Goal: Information Seeking & Learning: Learn about a topic

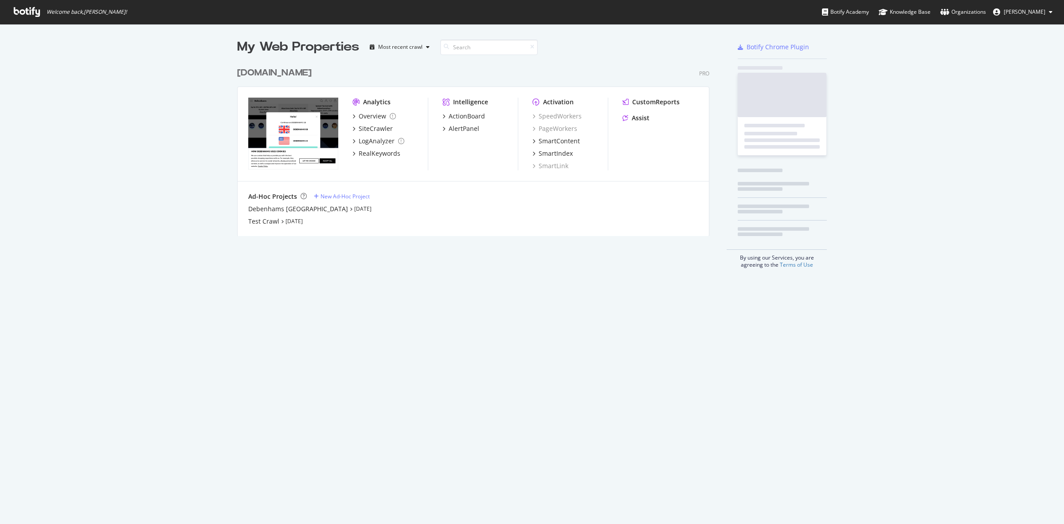
scroll to position [515, 1047]
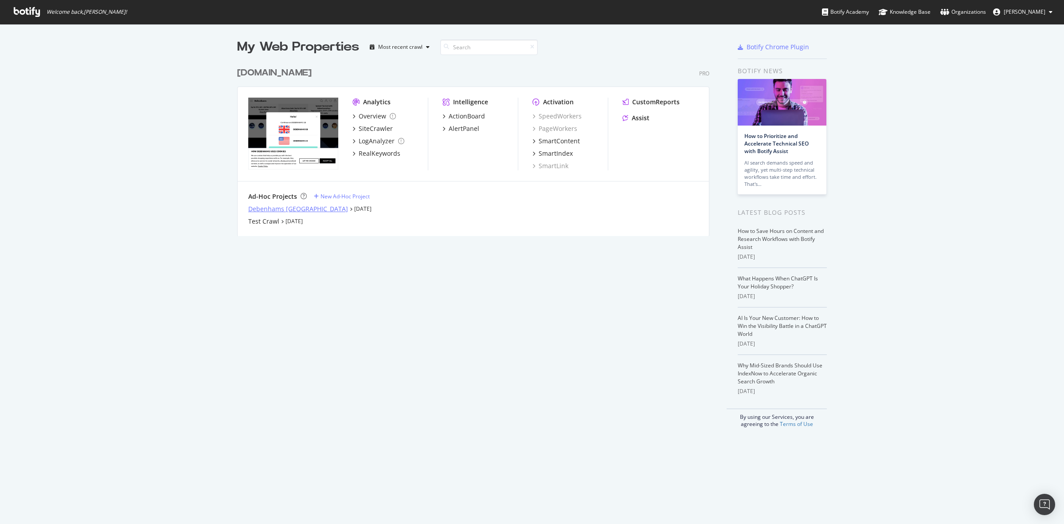
click at [286, 211] on div "Debenhams [GEOGRAPHIC_DATA]" at bounding box center [298, 208] width 100 height 9
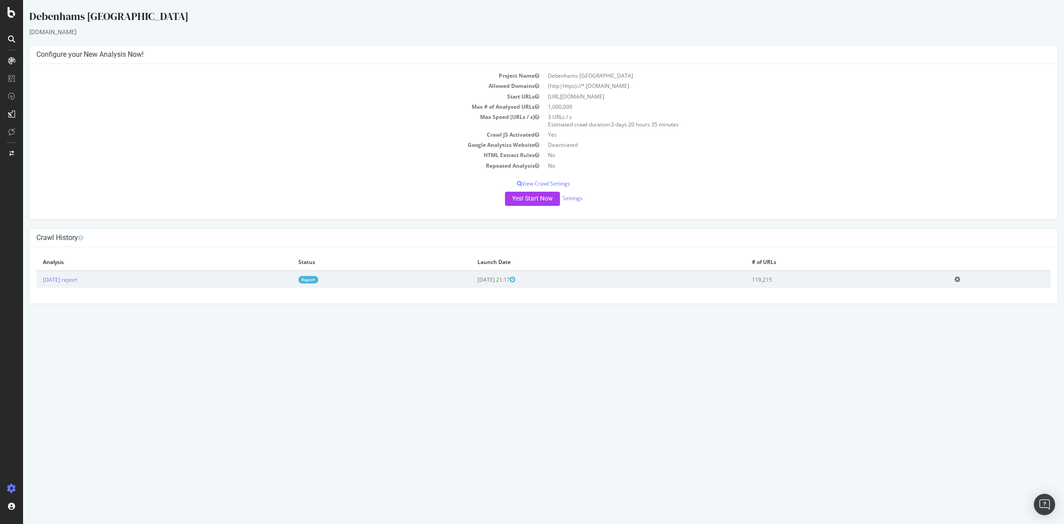
click at [66, 271] on td "[DATE] report" at bounding box center [163, 278] width 255 height 17
click at [69, 278] on link "[DATE] report" at bounding box center [60, 280] width 34 height 8
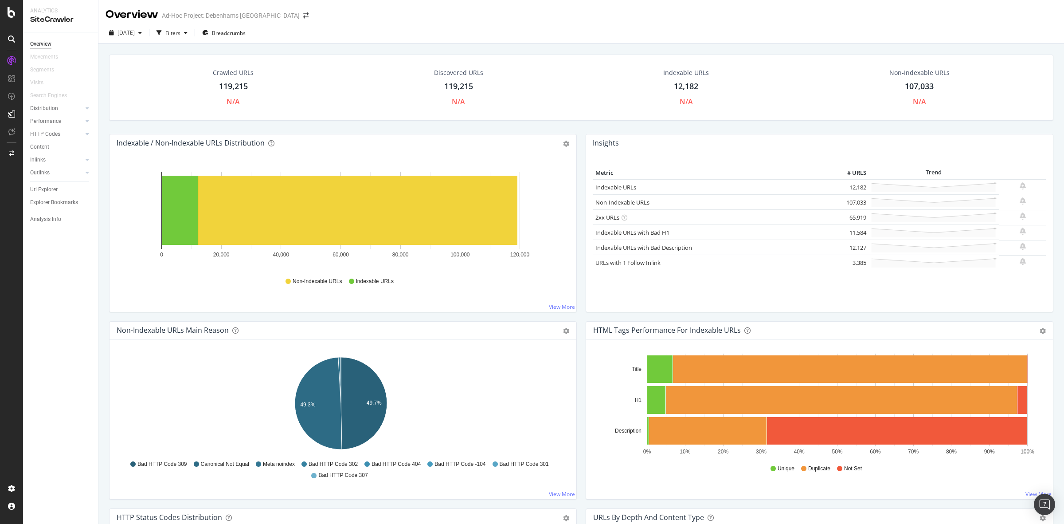
click at [224, 83] on div "119,215" at bounding box center [233, 87] width 29 height 12
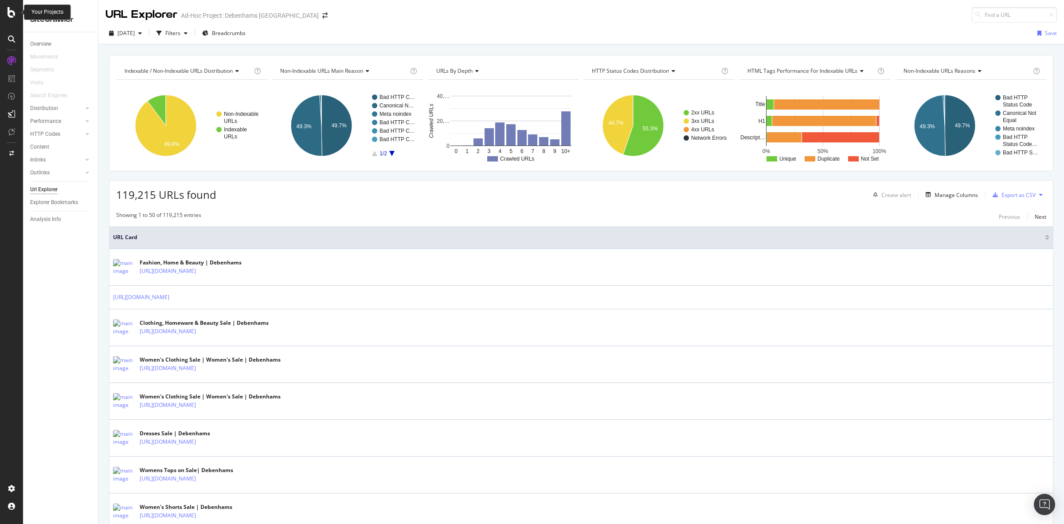
click at [13, 14] on icon at bounding box center [12, 12] width 8 height 11
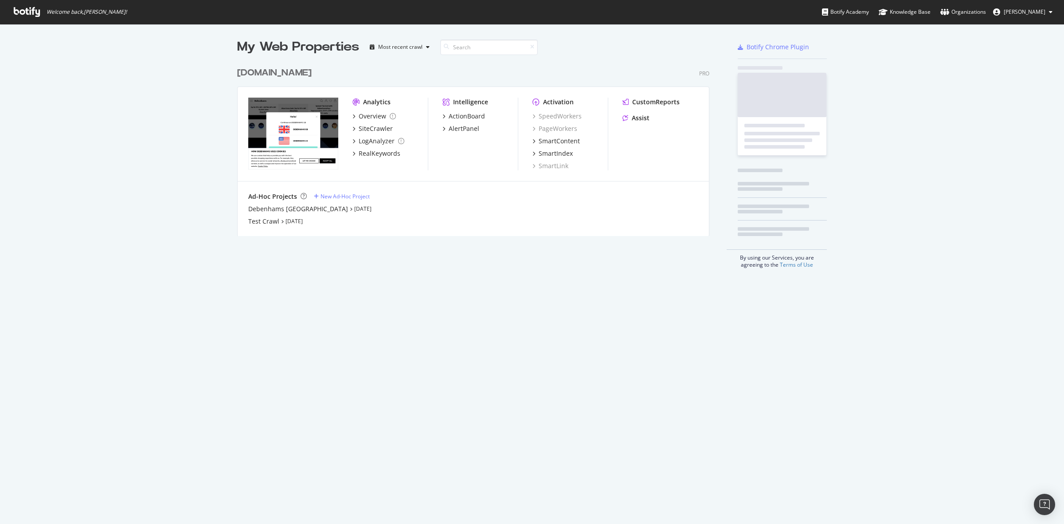
scroll to position [515, 1047]
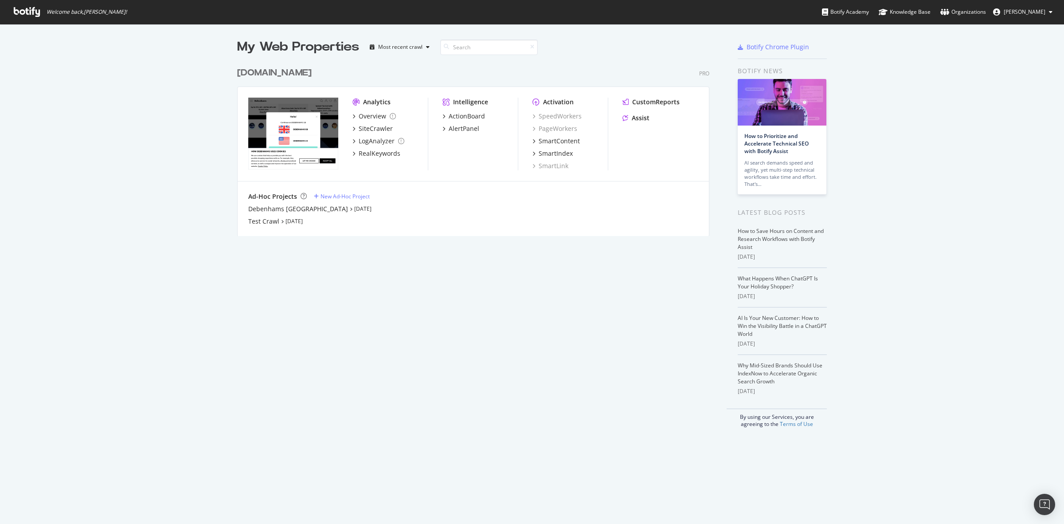
click at [291, 70] on div "[DOMAIN_NAME]" at bounding box center [274, 73] width 74 height 13
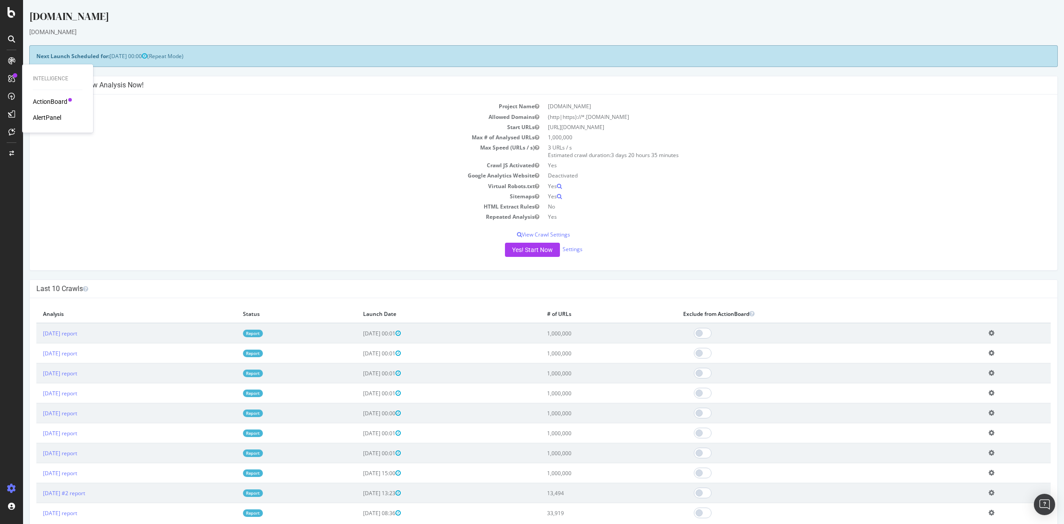
click at [60, 99] on div "ActionBoard" at bounding box center [50, 101] width 35 height 9
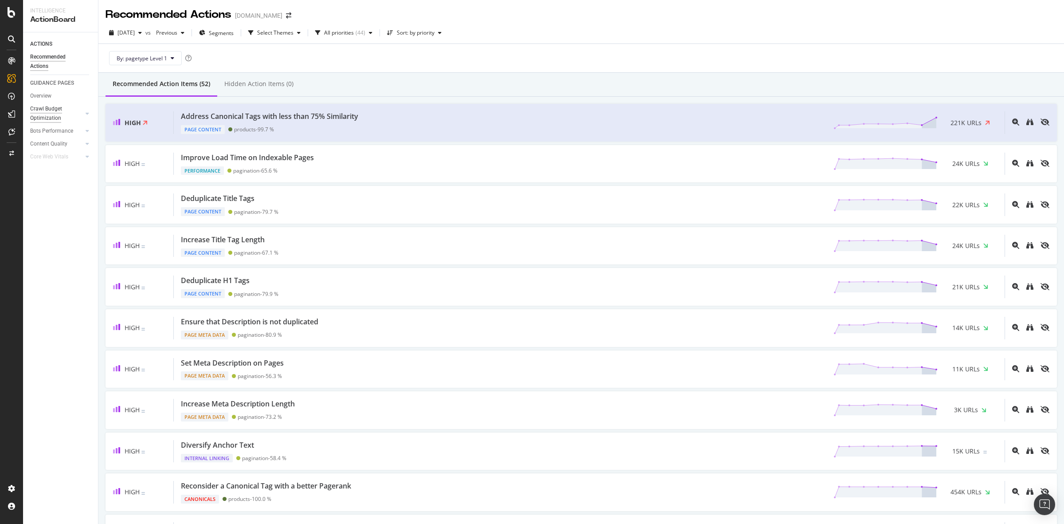
click at [43, 114] on div "Crawl Budget Optimization" at bounding box center [53, 113] width 47 height 19
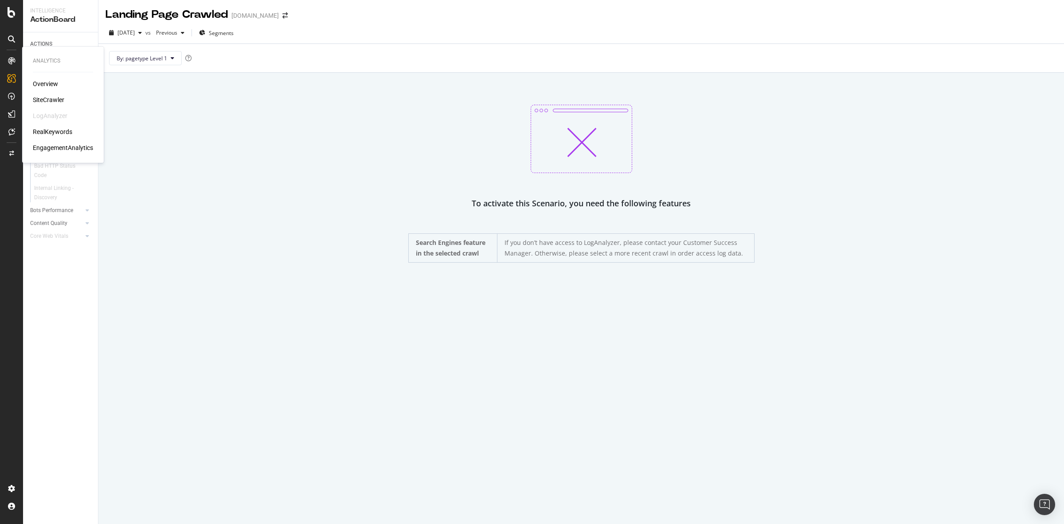
click at [47, 99] on div "SiteCrawler" at bounding box center [48, 99] width 31 height 9
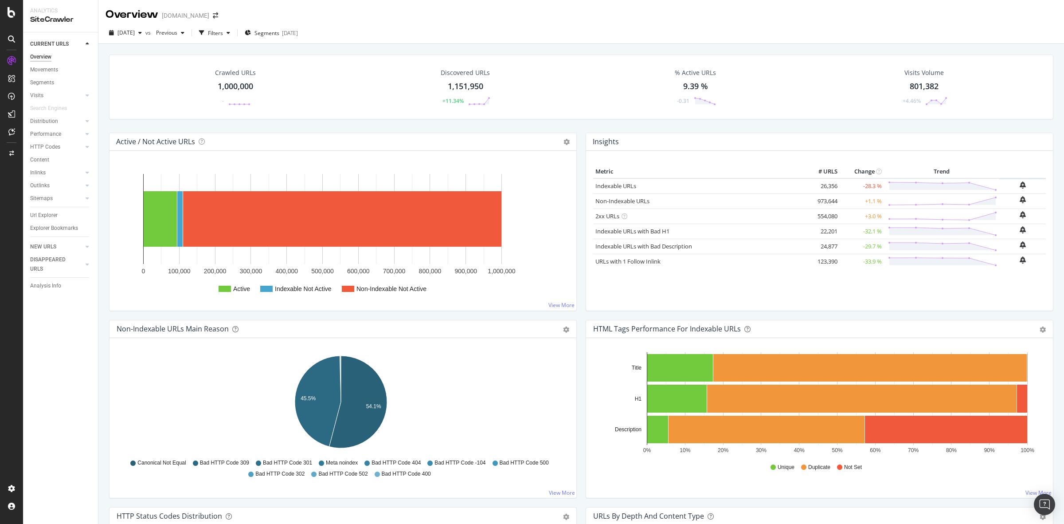
click at [233, 86] on div "1,000,000" at bounding box center [235, 87] width 35 height 12
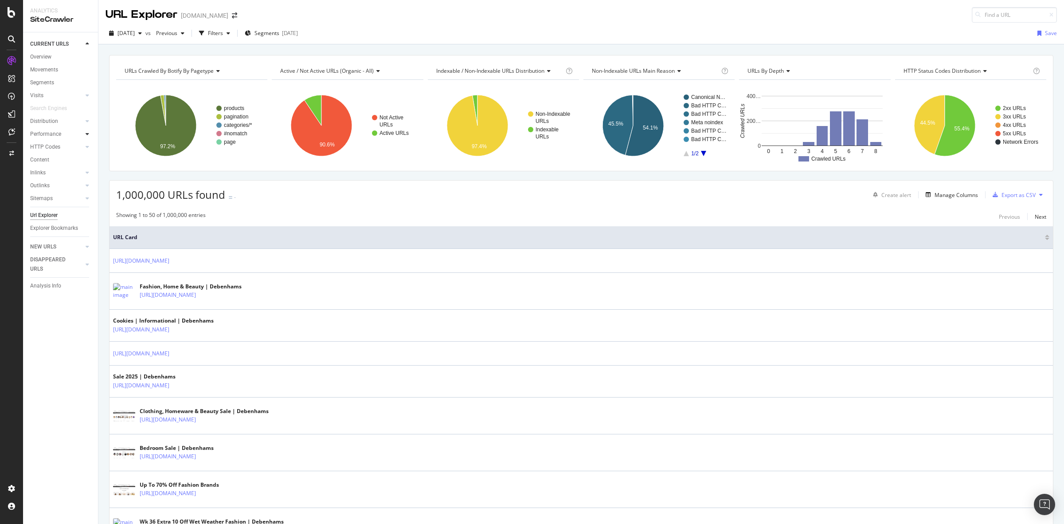
click at [85, 133] on div at bounding box center [87, 133] width 9 height 9
click at [86, 118] on icon at bounding box center [88, 120] width 4 height 5
click at [67, 170] on div "Internationalization" at bounding box center [57, 172] width 47 height 9
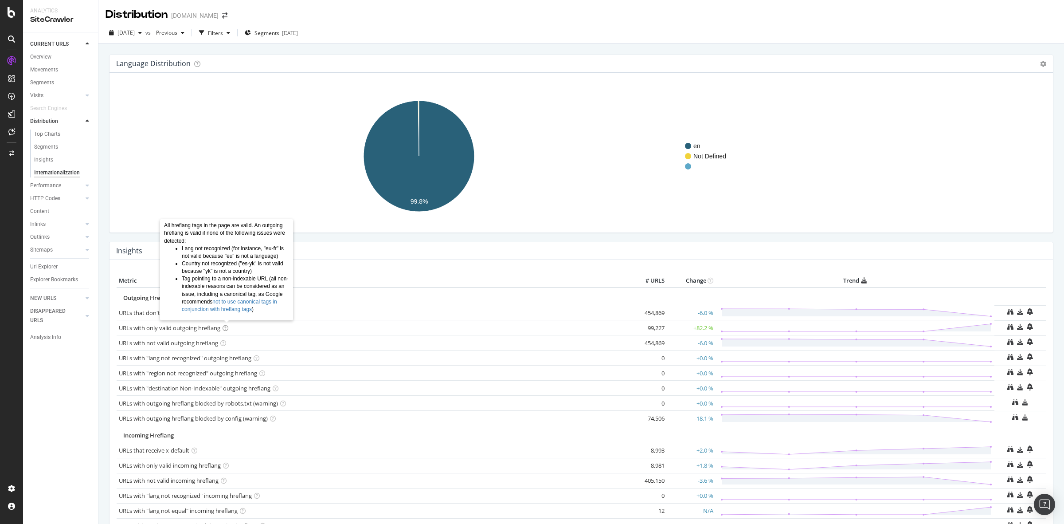
click at [227, 325] on icon at bounding box center [226, 328] width 6 height 6
click at [214, 326] on link "URLs with only valid outgoing hreflang" at bounding box center [170, 328] width 102 height 8
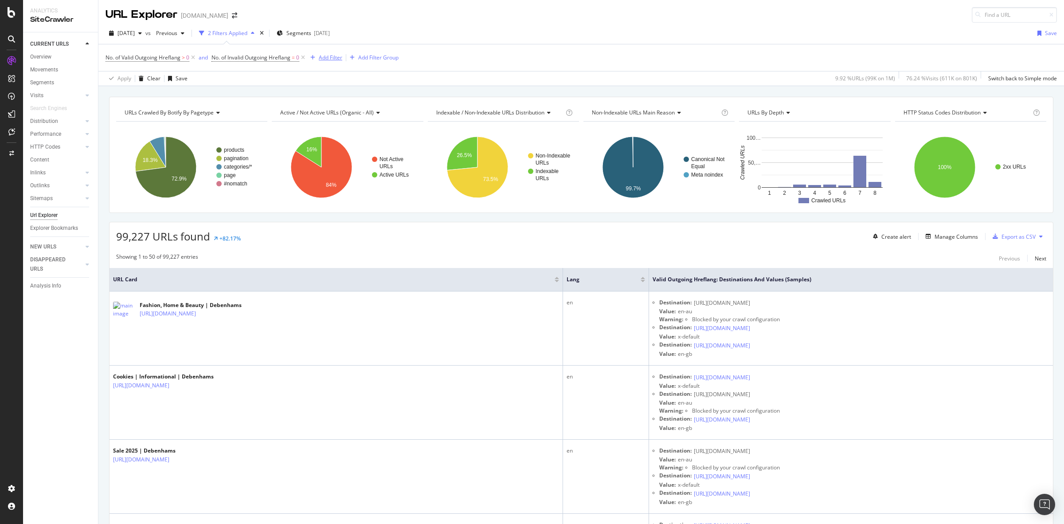
click at [318, 62] on div "Add Filter" at bounding box center [324, 58] width 35 height 10
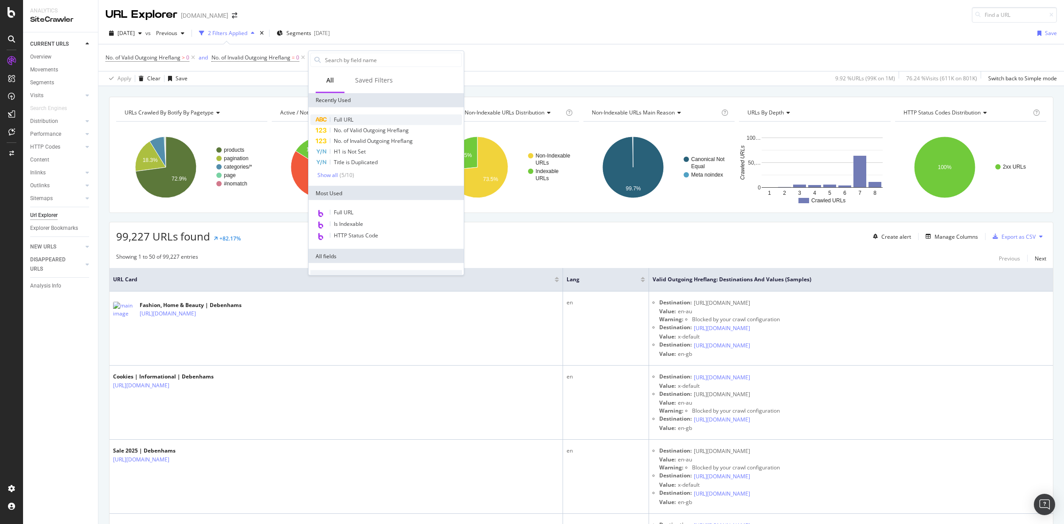
click at [348, 121] on span "Full URL" at bounding box center [344, 120] width 20 height 8
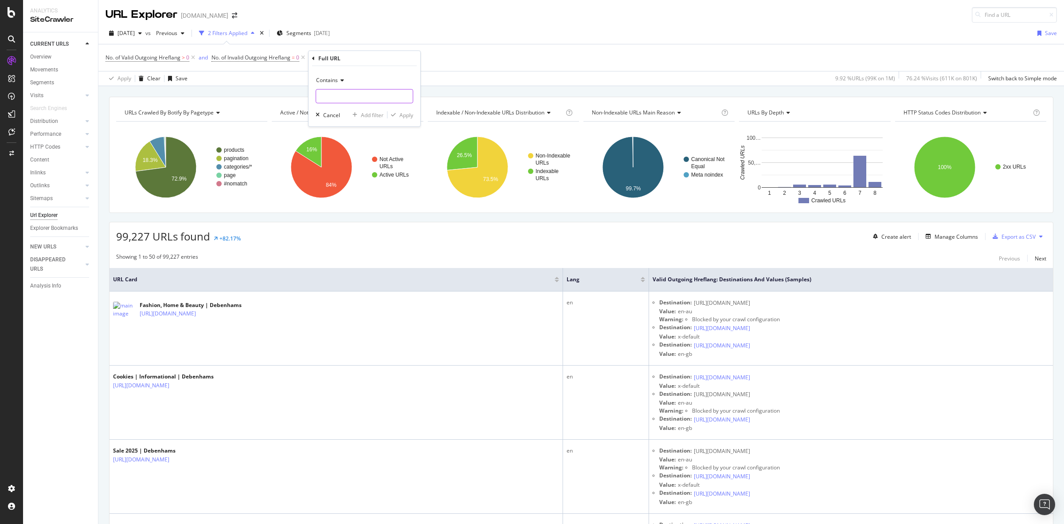
click at [369, 99] on input "text" at bounding box center [364, 96] width 97 height 14
type input "facet"
click at [408, 114] on div "Apply" at bounding box center [406, 115] width 14 height 8
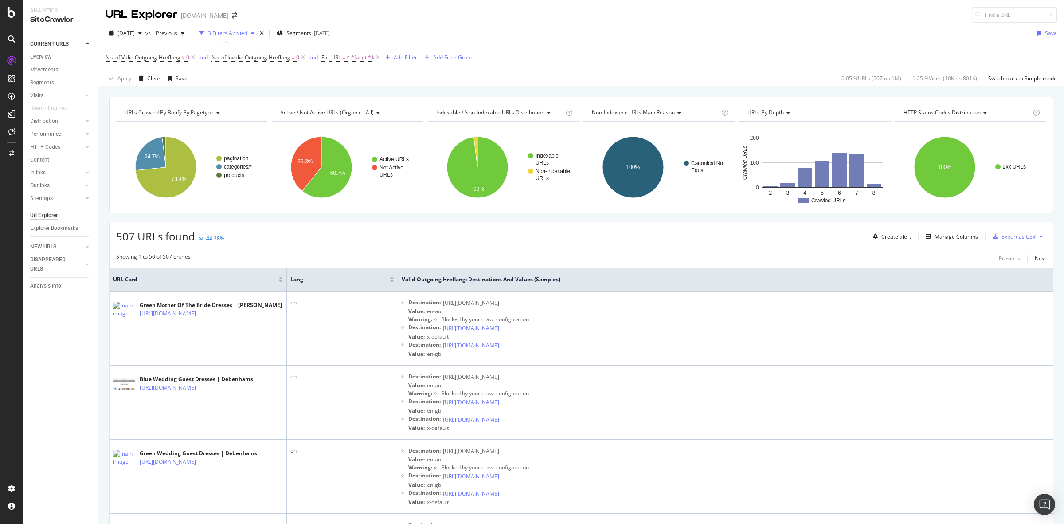
click at [406, 60] on div "Add Filter" at bounding box center [405, 58] width 23 height 8
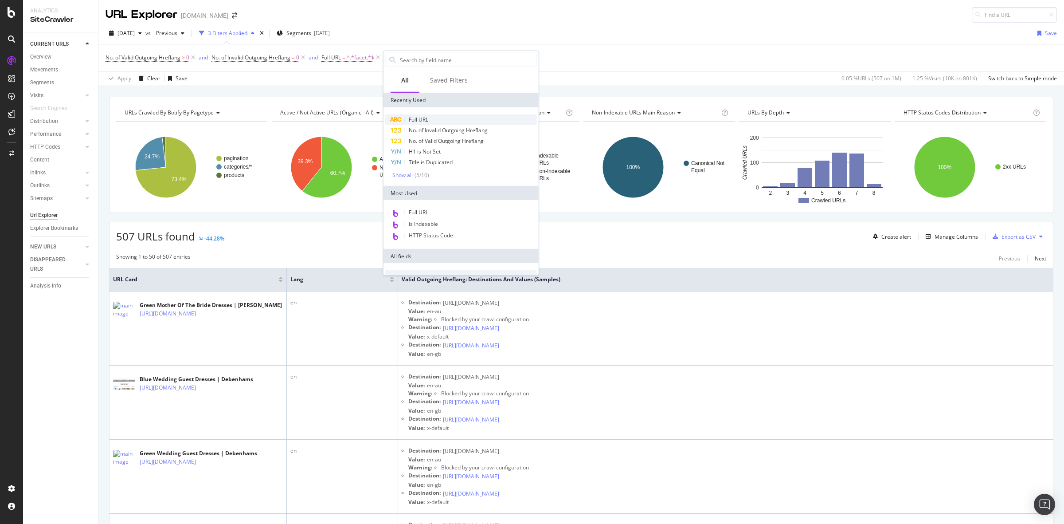
click at [416, 119] on span "Full URL" at bounding box center [419, 120] width 20 height 8
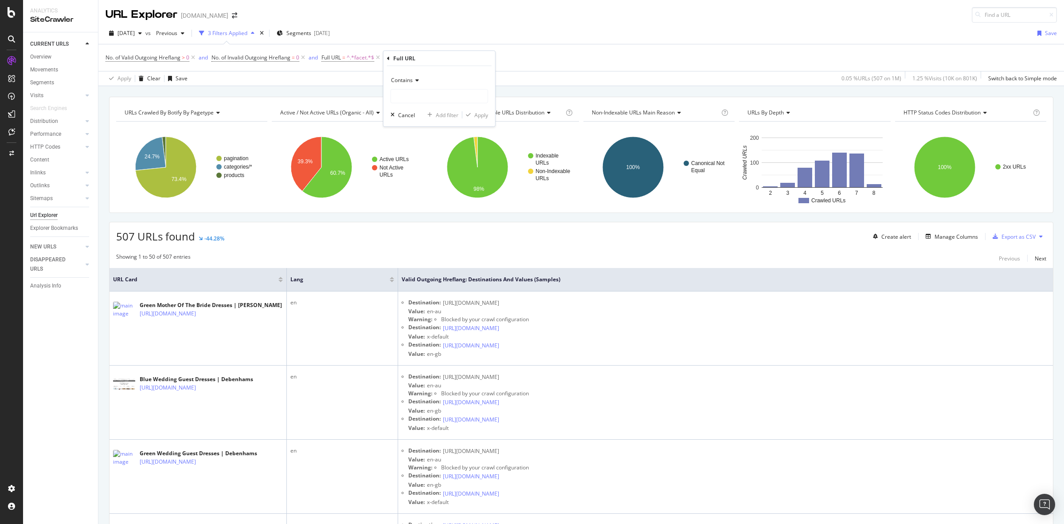
click at [407, 78] on span "Contains" at bounding box center [402, 80] width 22 height 8
click at [429, 177] on span "Doesn't contain" at bounding box center [414, 179] width 39 height 8
click at [418, 103] on input "text" at bounding box center [439, 96] width 97 height 14
type input "colour"
click at [476, 117] on div "Apply" at bounding box center [481, 115] width 14 height 8
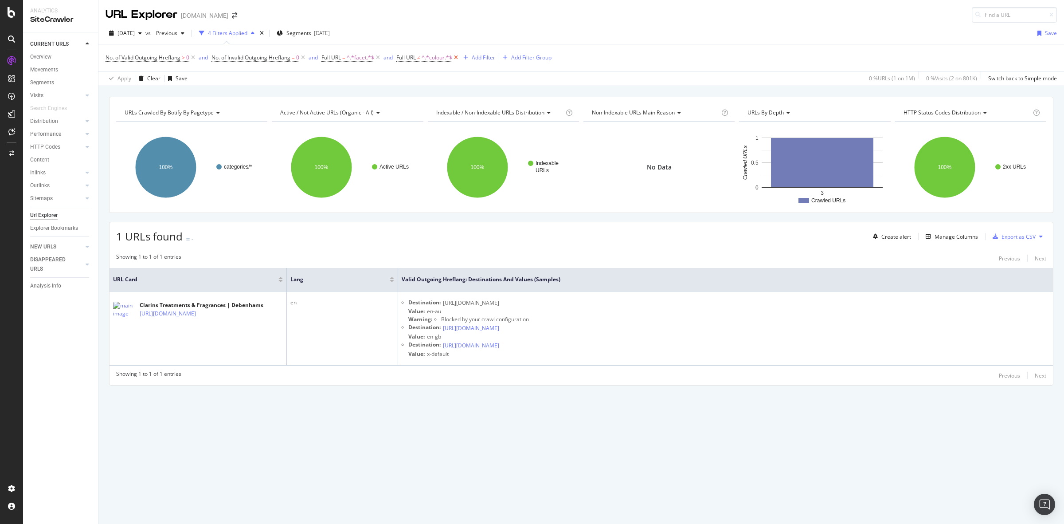
click at [459, 55] on icon at bounding box center [456, 57] width 8 height 9
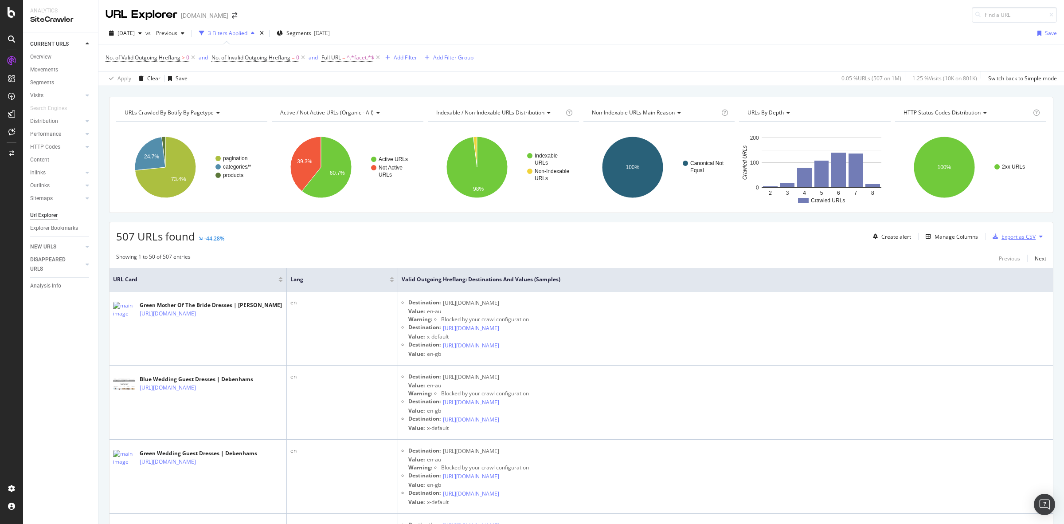
click at [1027, 236] on div "Export as CSV" at bounding box center [1019, 237] width 34 height 8
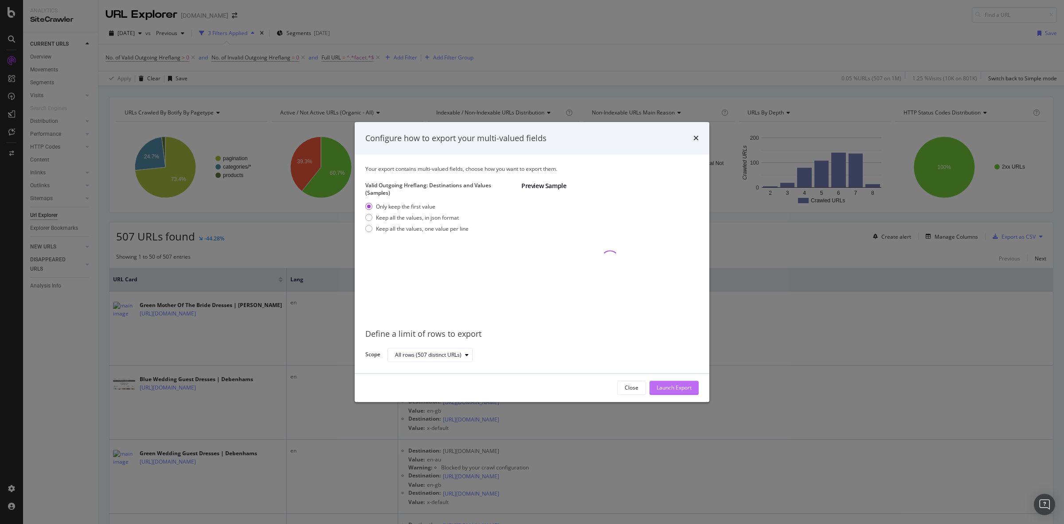
click at [688, 384] on div "Launch Export" at bounding box center [674, 388] width 35 height 8
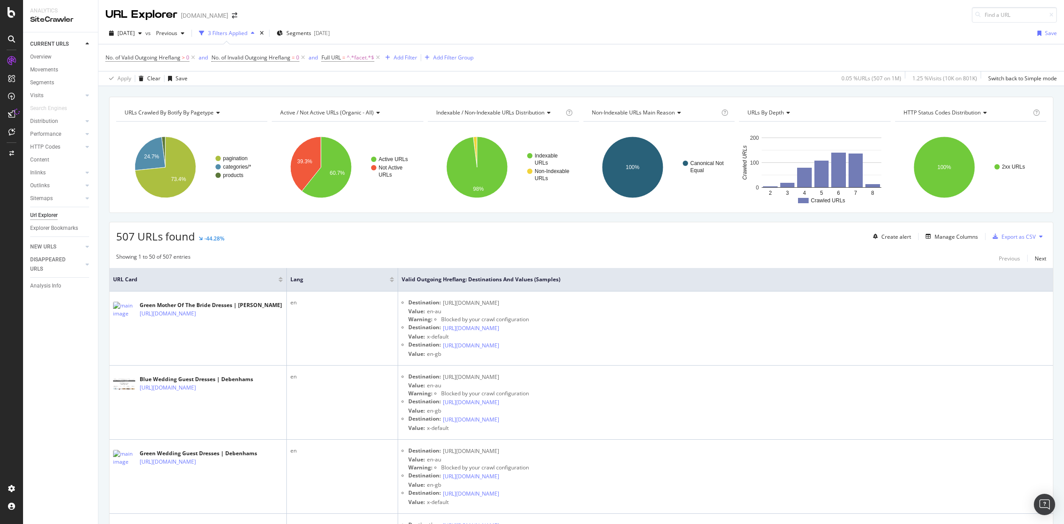
click at [15, 111] on icon at bounding box center [16, 111] width 9 height 9
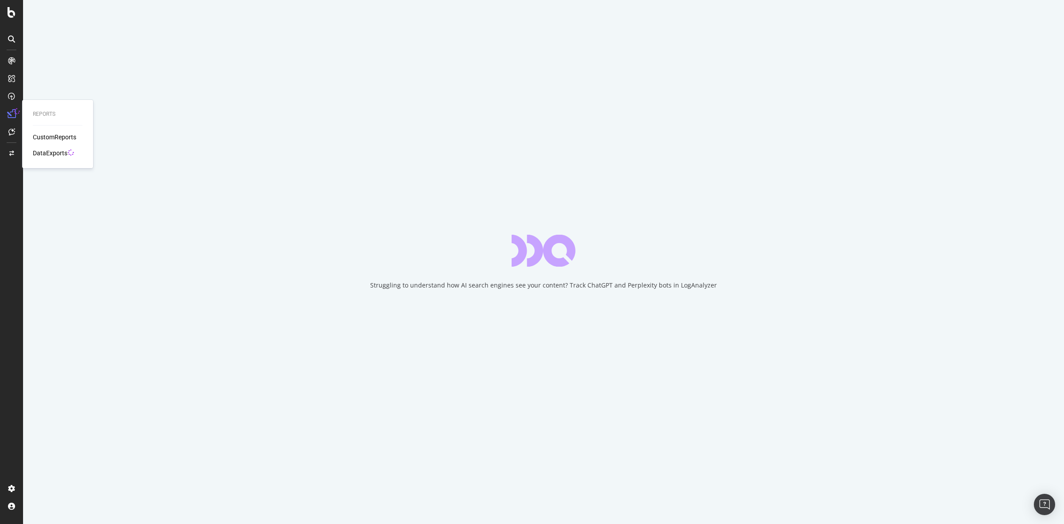
click at [43, 150] on div "DataExports" at bounding box center [50, 153] width 35 height 9
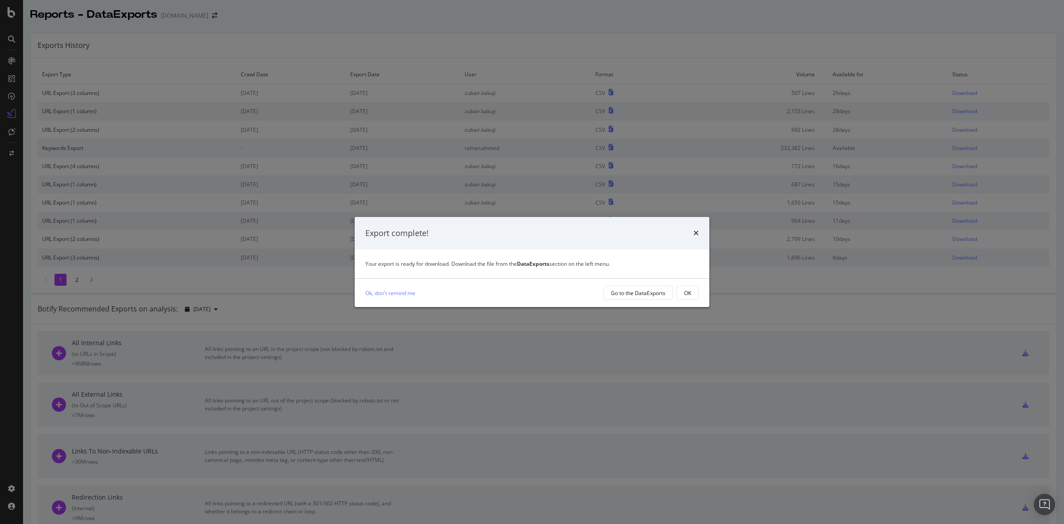
click at [696, 233] on icon "times" at bounding box center [695, 232] width 5 height 7
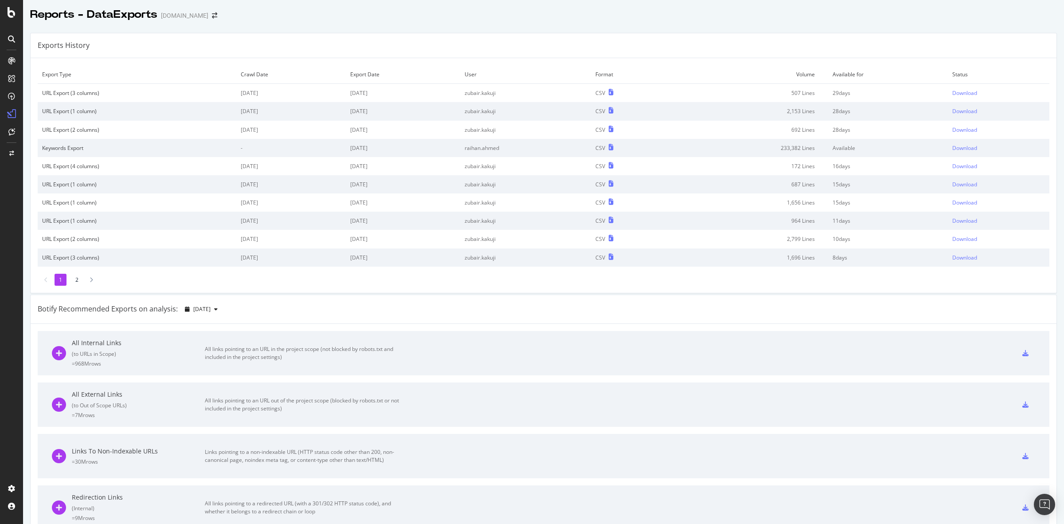
click at [619, 92] on div "CSV" at bounding box center [631, 93] width 72 height 8
click at [952, 94] on div "Download" at bounding box center [964, 93] width 25 height 8
click at [41, 101] on div "SiteCrawler" at bounding box center [48, 99] width 31 height 9
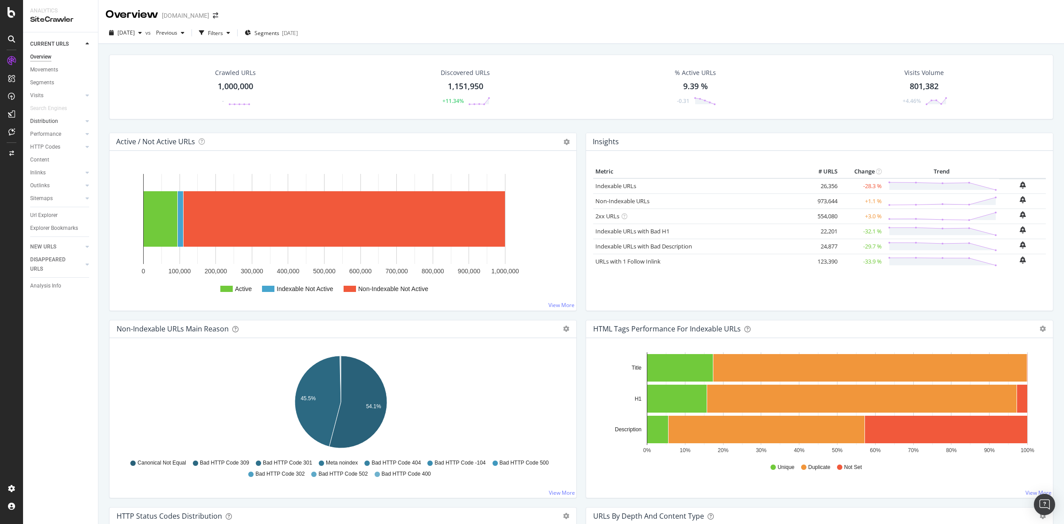
click at [76, 122] on div at bounding box center [78, 121] width 9 height 9
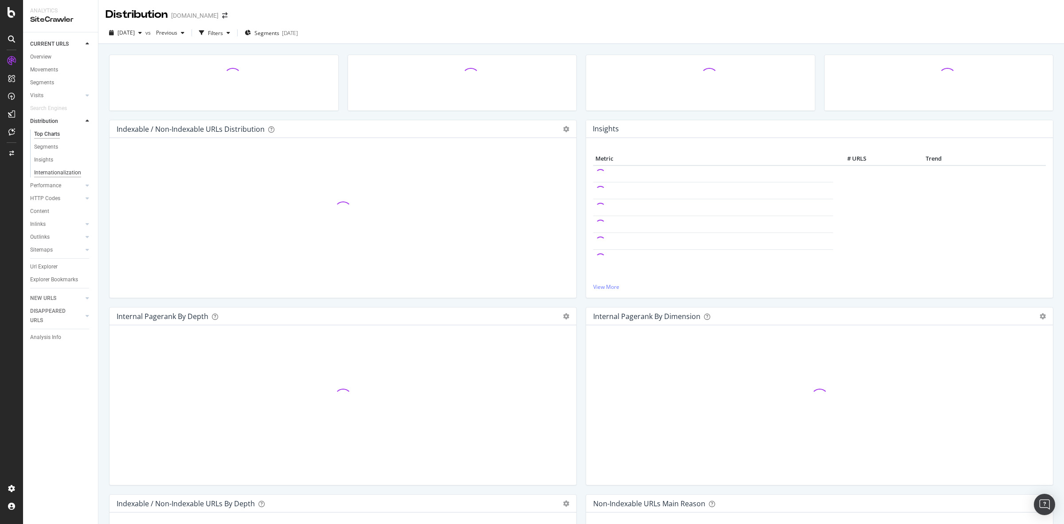
click at [63, 171] on div "Internationalization" at bounding box center [57, 172] width 47 height 9
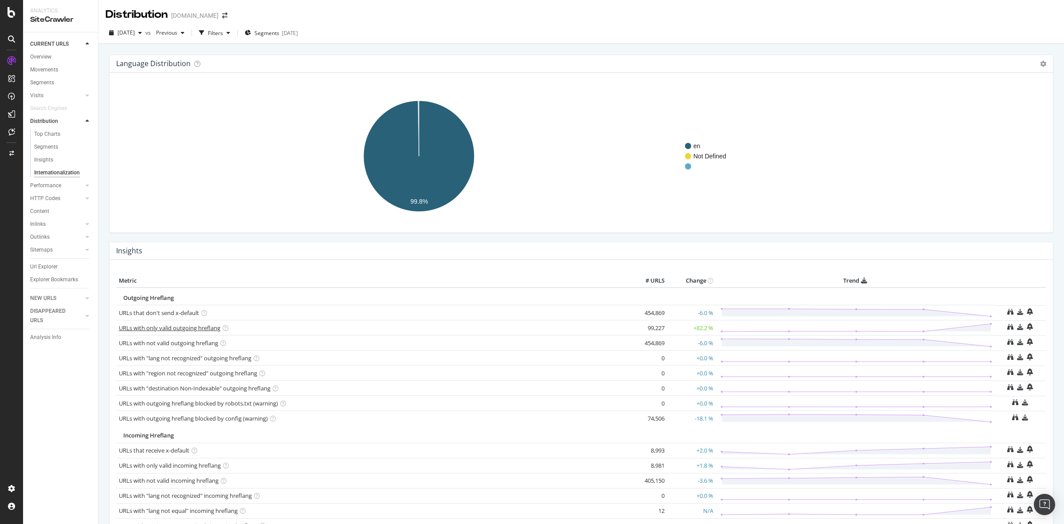
click at [198, 330] on link "URLs with only valid outgoing hreflang" at bounding box center [170, 328] width 102 height 8
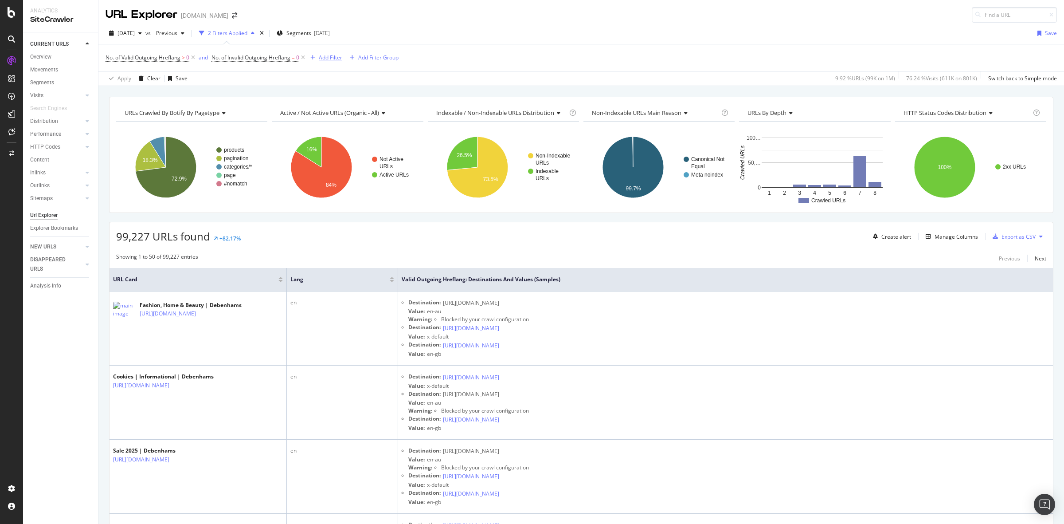
click at [325, 54] on div "Add Filter" at bounding box center [330, 58] width 23 height 8
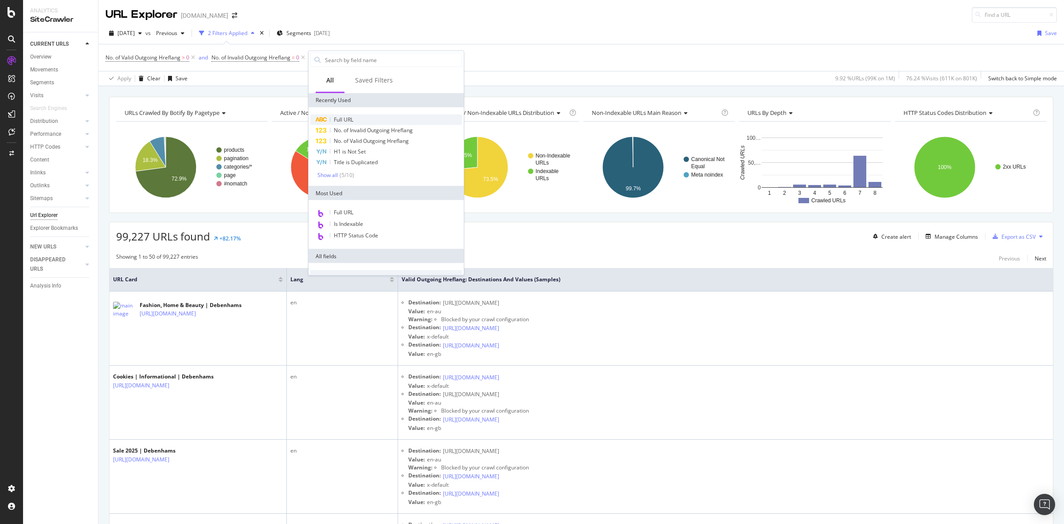
click at [347, 117] on span "Full URL" at bounding box center [344, 120] width 20 height 8
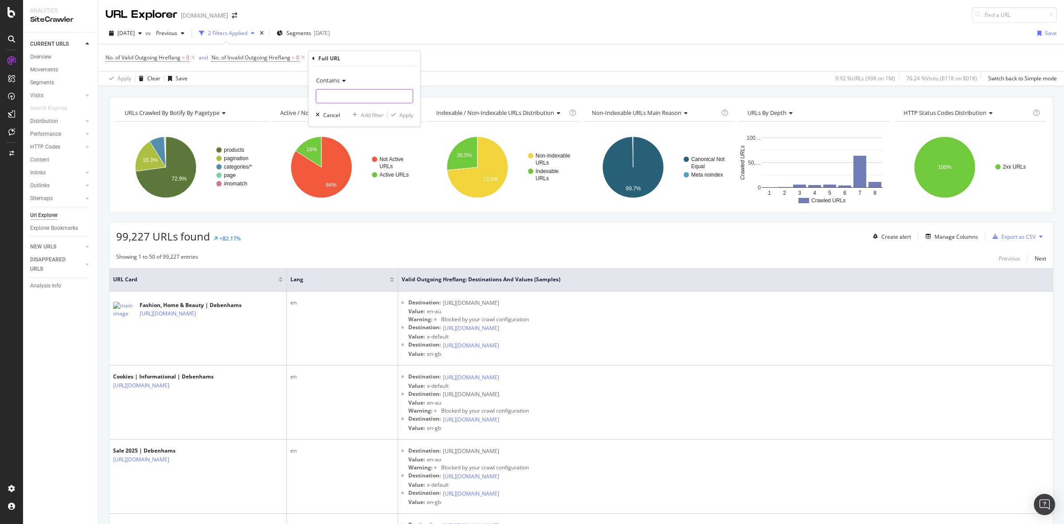
click at [352, 98] on input "text" at bounding box center [364, 96] width 97 height 14
type input "facet"
click at [403, 116] on div "Apply" at bounding box center [406, 115] width 14 height 8
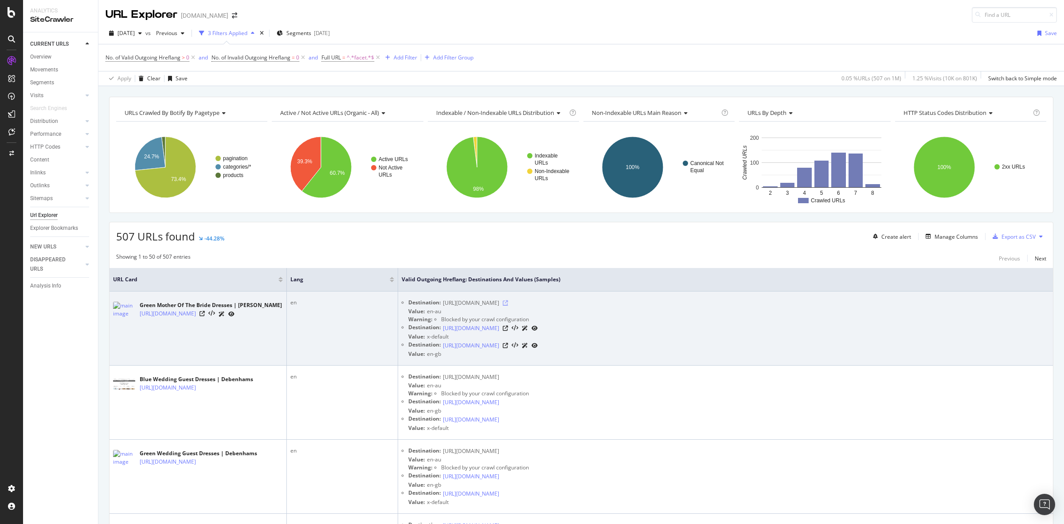
click at [508, 304] on icon at bounding box center [505, 302] width 5 height 5
